Goal: Information Seeking & Learning: Learn about a topic

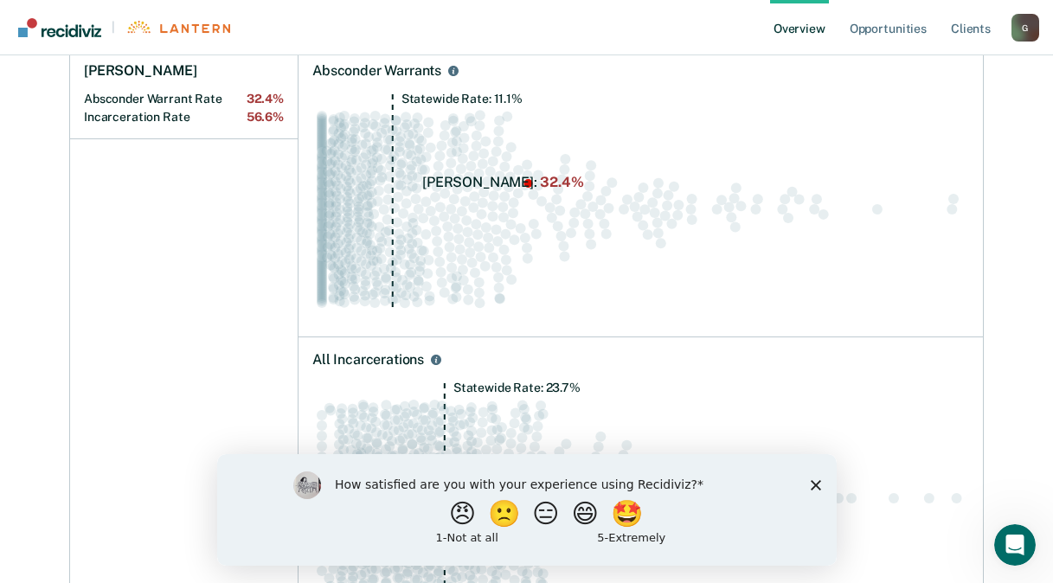
scroll to position [346, 0]
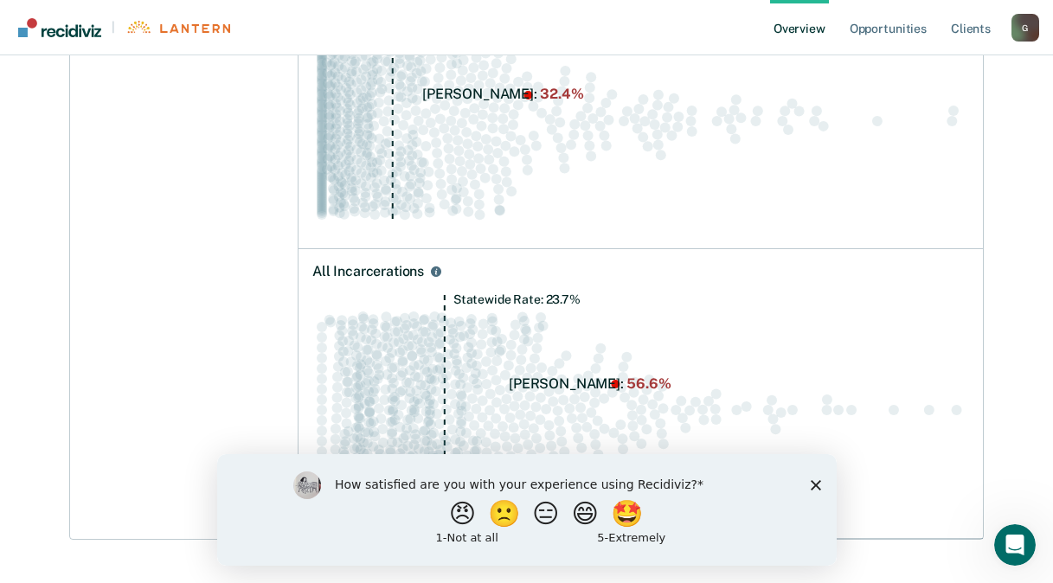
click at [813, 485] on polygon "Close survey" at bounding box center [815, 484] width 10 height 10
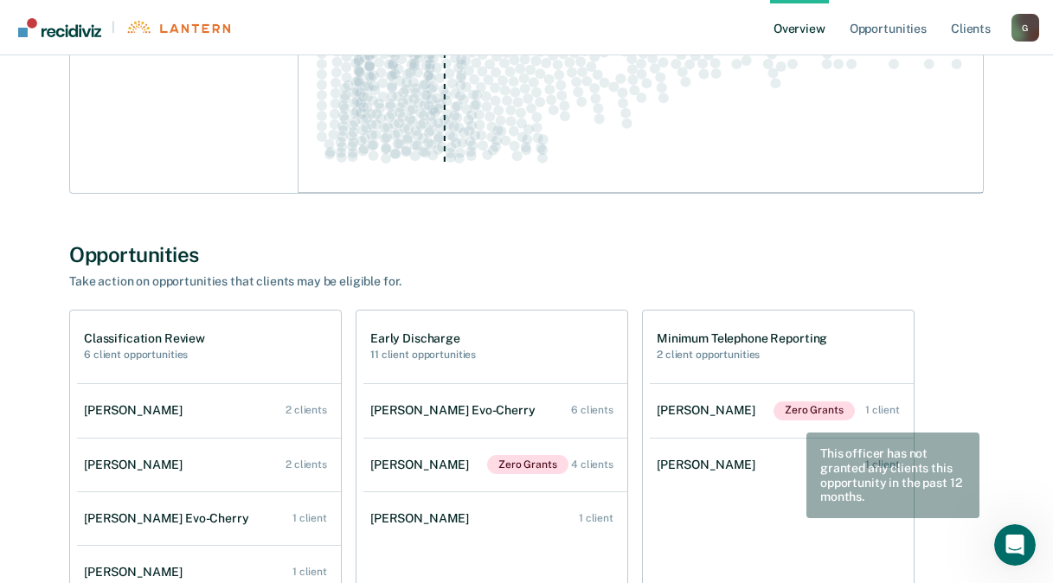
scroll to position [871, 0]
